Goal: Navigation & Orientation: Find specific page/section

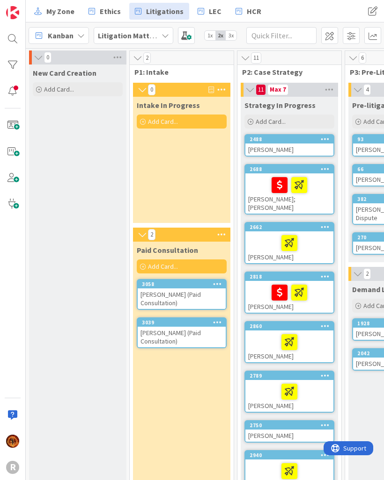
click at [71, 38] on span "Kanban" at bounding box center [61, 35] width 26 height 11
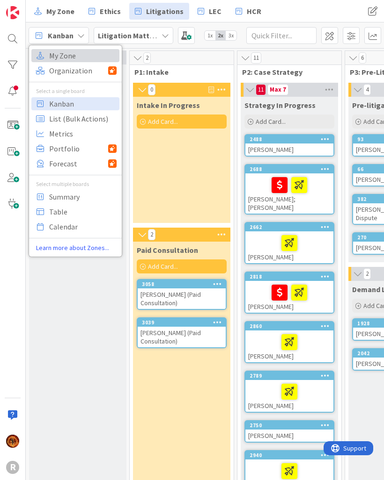
click at [75, 55] on span "My Zone" at bounding box center [82, 56] width 67 height 14
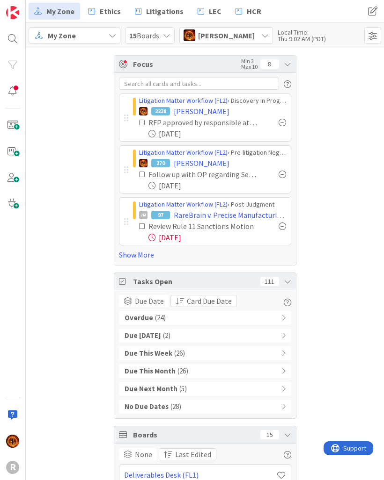
click at [147, 257] on link "Show More" at bounding box center [205, 254] width 172 height 11
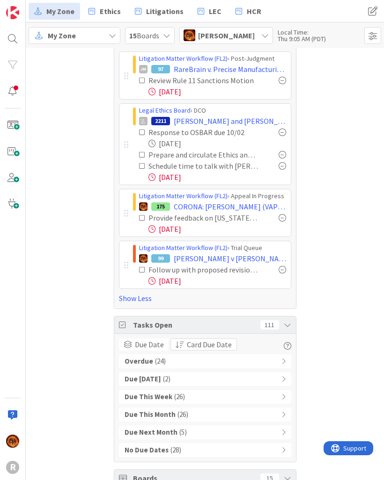
scroll to position [131, 0]
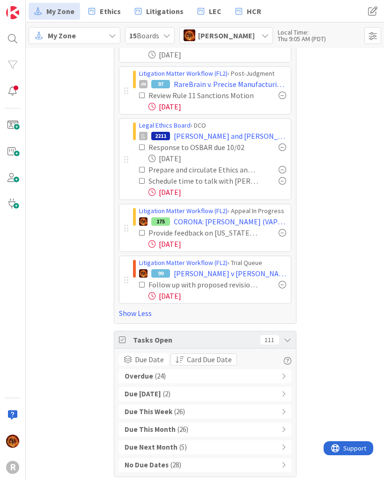
click at [142, 172] on icon at bounding box center [142, 170] width 7 height 7
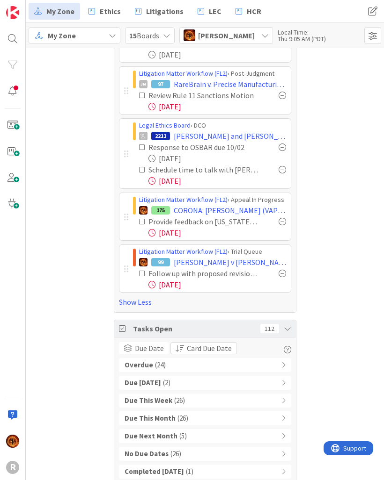
click at [142, 173] on icon at bounding box center [142, 170] width 7 height 7
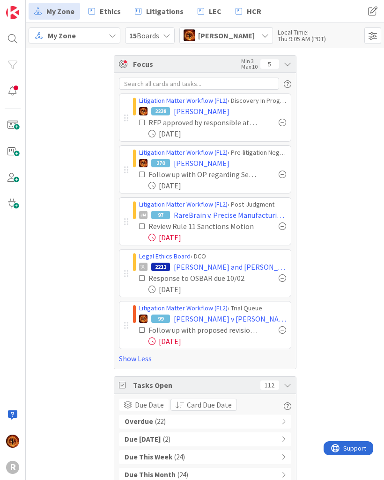
scroll to position [0, 0]
click at [289, 423] on div "Overdue ( 22 )" at bounding box center [205, 422] width 172 height 14
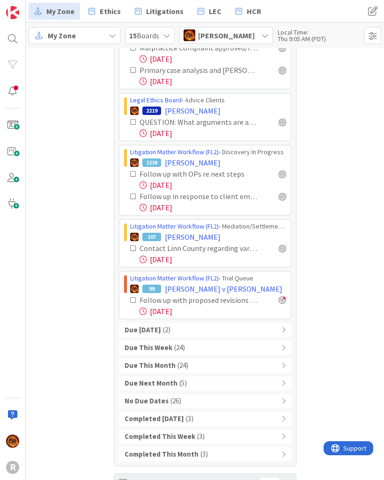
scroll to position [1033, 0]
